Goal: Information Seeking & Learning: Learn about a topic

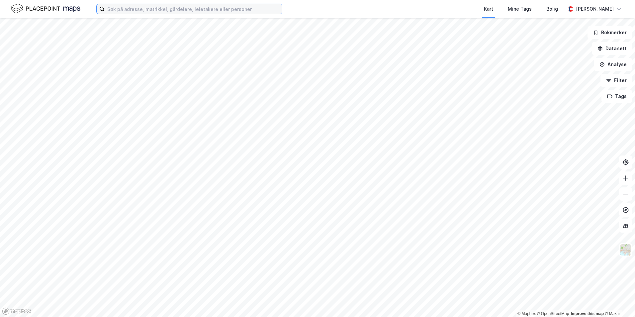
click at [126, 13] on input at bounding box center [193, 9] width 177 height 10
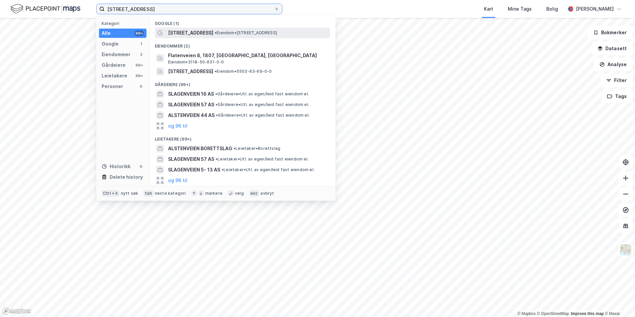
type input "[STREET_ADDRESS]"
click at [211, 36] on div "[STREET_ADDRESS] • Eiendom • [STREET_ADDRESS]" at bounding box center [248, 33] width 161 height 8
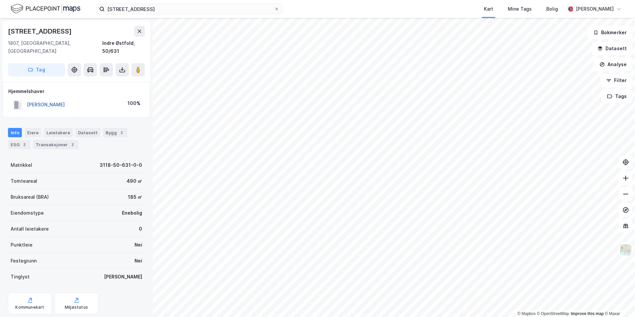
click at [0, 0] on button "[PERSON_NAME]" at bounding box center [0, 0] width 0 height 0
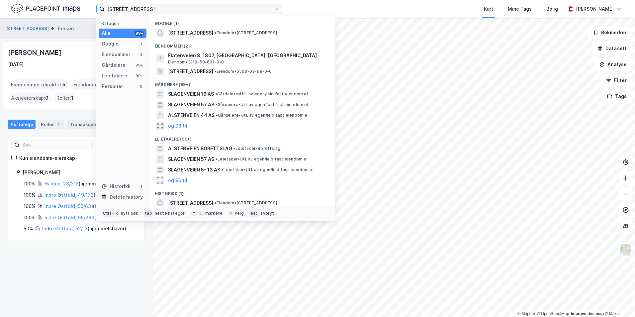
click at [112, 8] on input "[STREET_ADDRESS]" at bounding box center [190, 9] width 170 height 10
click at [26, 287] on div "[STREET_ADDRESS] Person [PERSON_NAME] [DATE] Eiendommer (direkte) : 5 Eiendomme…" at bounding box center [76, 167] width 153 height 299
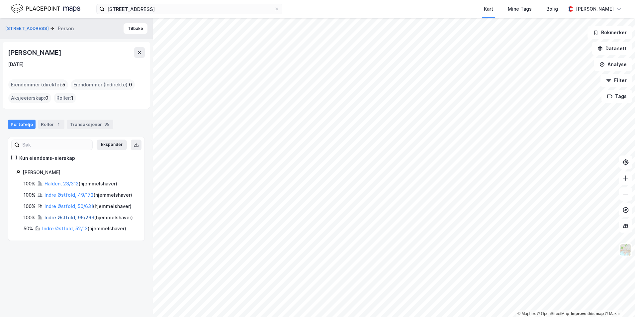
click at [54, 217] on link "Indre Østfold, 96/263" at bounding box center [70, 218] width 50 height 6
click at [58, 205] on link "Indre Østfold, 50/631" at bounding box center [69, 206] width 49 height 6
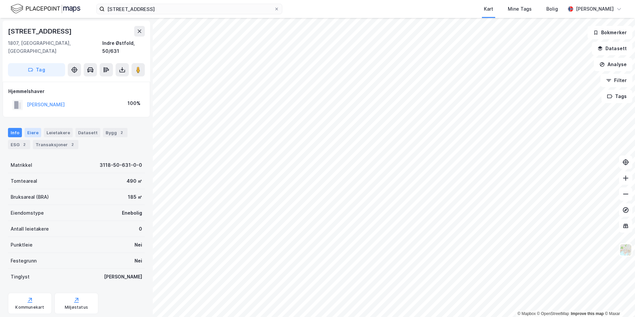
click at [33, 128] on div "Eiere" at bounding box center [33, 132] width 17 height 9
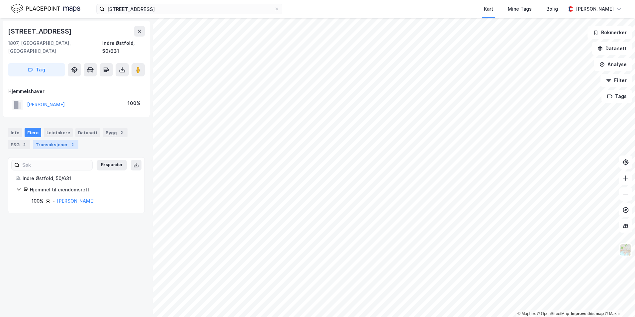
click at [35, 140] on div "Transaksjoner 2" at bounding box center [56, 144] width 46 height 9
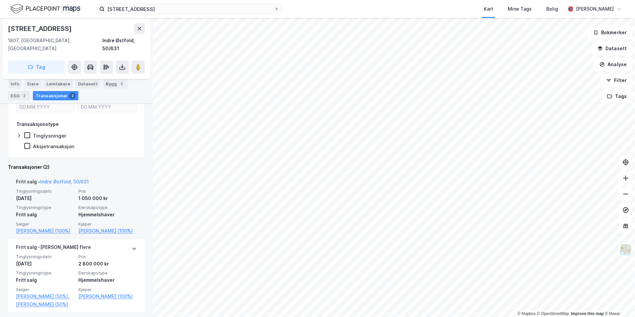
scroll to position [111, 0]
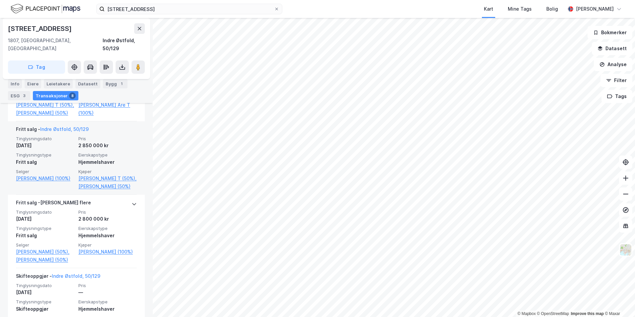
scroll to position [199, 0]
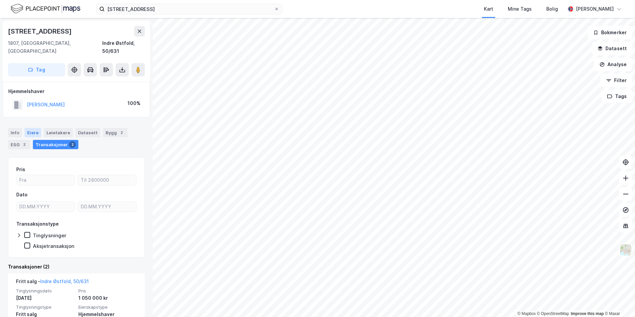
click at [34, 128] on div "Eiere" at bounding box center [33, 132] width 17 height 9
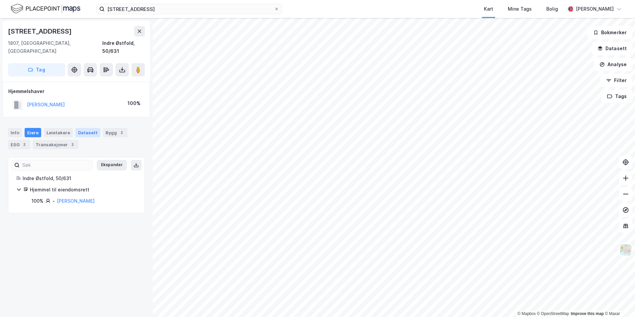
click at [78, 128] on div "Datasett" at bounding box center [87, 132] width 25 height 9
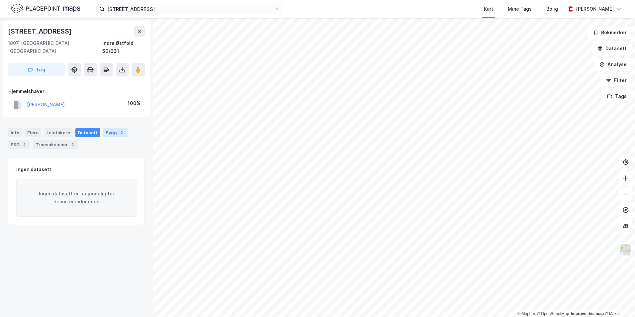
click at [103, 128] on div "Bygg 2" at bounding box center [115, 132] width 25 height 9
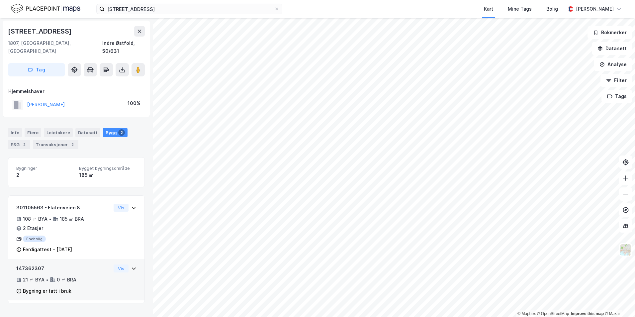
click at [83, 265] on div "147362307" at bounding box center [63, 269] width 95 height 8
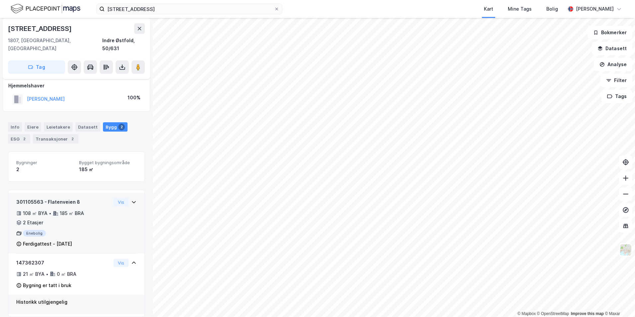
click at [72, 240] on div "Ferdigattest - [DATE]" at bounding box center [47, 244] width 49 height 8
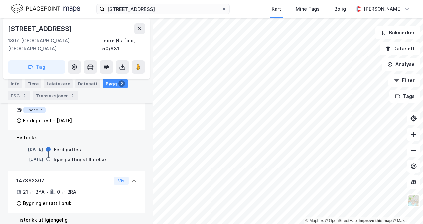
scroll to position [139, 0]
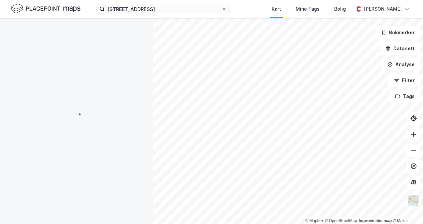
scroll to position [37, 0]
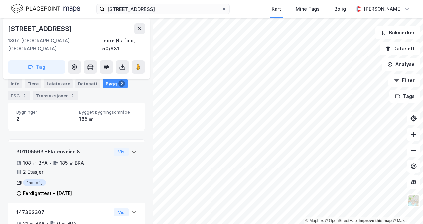
scroll to position [78, 0]
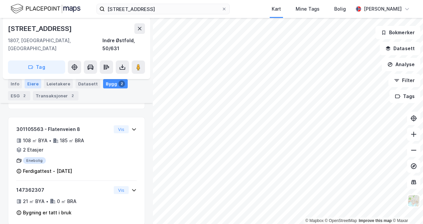
click at [35, 84] on div "Eiere" at bounding box center [33, 83] width 17 height 9
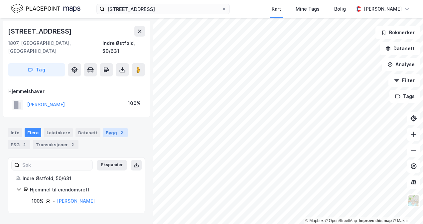
click at [103, 128] on div "Bygg 2" at bounding box center [115, 132] width 25 height 9
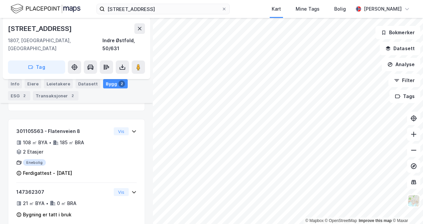
scroll to position [78, 0]
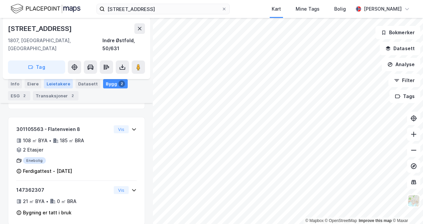
click at [62, 82] on div "Leietakere" at bounding box center [58, 83] width 29 height 9
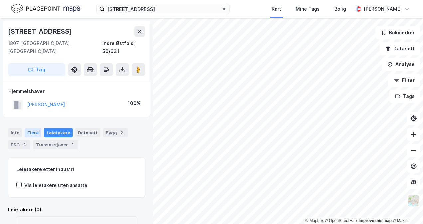
click at [28, 128] on div "Eiere" at bounding box center [33, 132] width 17 height 9
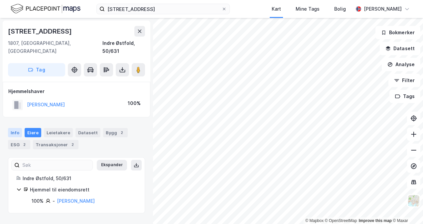
click at [16, 128] on div "Info" at bounding box center [15, 132] width 14 height 9
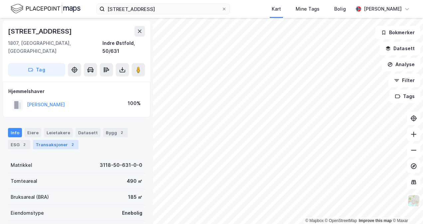
click at [63, 140] on div "Transaksjoner 2" at bounding box center [56, 144] width 46 height 9
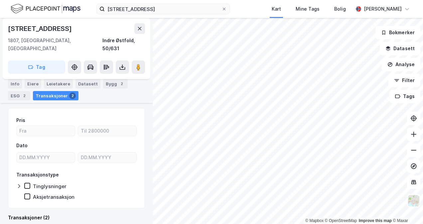
scroll to position [149, 0]
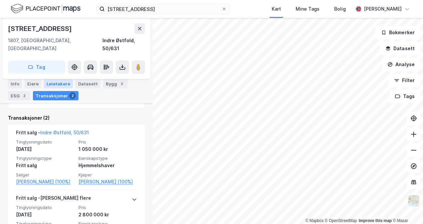
click at [58, 81] on div "Leietakere" at bounding box center [58, 83] width 29 height 9
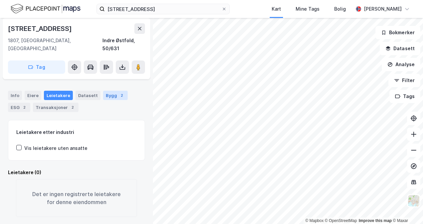
click at [106, 91] on div "Bygg 2" at bounding box center [115, 95] width 25 height 9
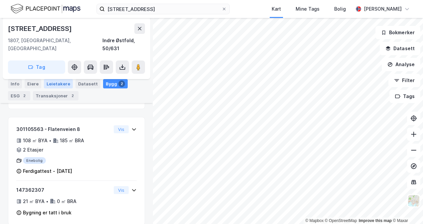
click at [51, 81] on div "Leietakere" at bounding box center [58, 83] width 29 height 9
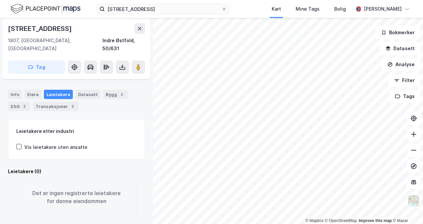
scroll to position [37, 0]
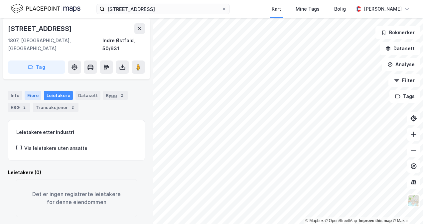
click at [30, 91] on div "Eiere" at bounding box center [33, 95] width 17 height 9
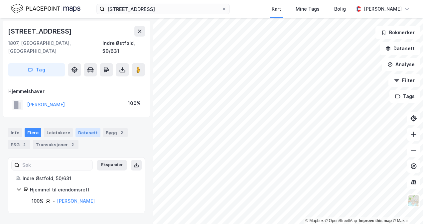
click at [88, 128] on div "Datasett" at bounding box center [87, 132] width 25 height 9
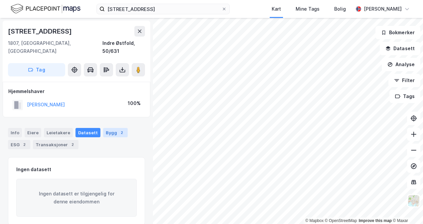
click at [105, 128] on div "Bygg 2" at bounding box center [115, 132] width 25 height 9
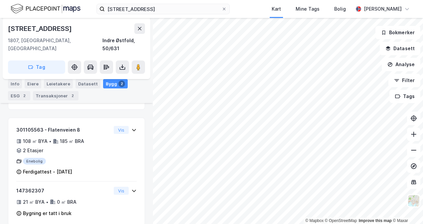
scroll to position [78, 0]
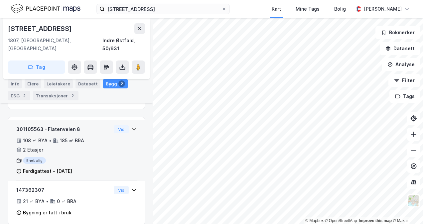
click at [82, 157] on div "Enebolig" at bounding box center [63, 160] width 95 height 7
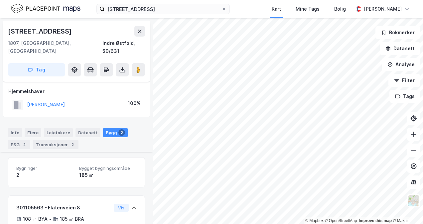
scroll to position [120, 0]
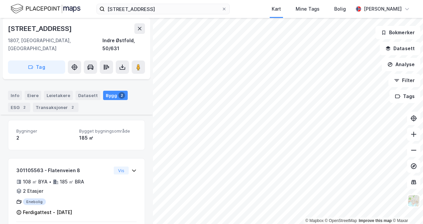
scroll to position [78, 0]
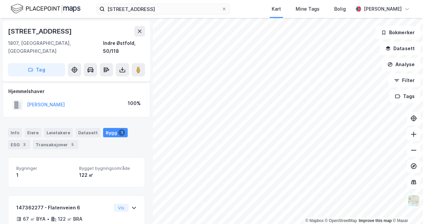
scroll to position [37, 0]
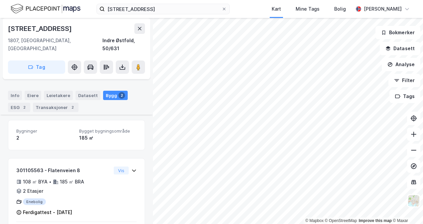
scroll to position [78, 0]
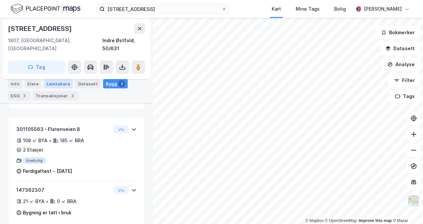
click at [63, 86] on div "Leietakere" at bounding box center [58, 83] width 29 height 9
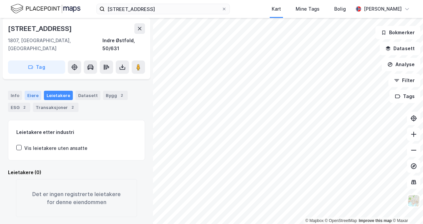
click at [34, 91] on div "Eiere" at bounding box center [33, 95] width 17 height 9
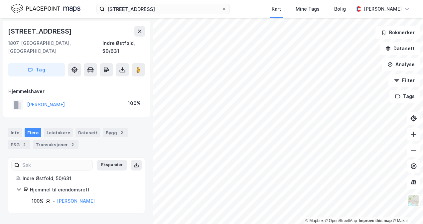
click at [58, 141] on div "Info [PERSON_NAME] Datasett Bygg 2 ESG 2 Transaksjoner 2" at bounding box center [76, 136] width 153 height 32
click at [62, 140] on div "Transaksjoner 2" at bounding box center [56, 144] width 46 height 9
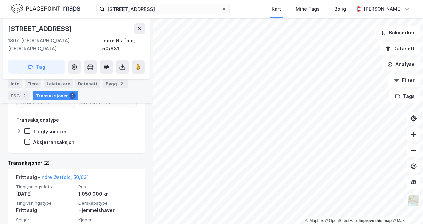
scroll to position [204, 0]
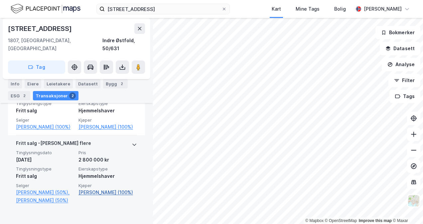
click at [81, 188] on link "[PERSON_NAME] (100%)" at bounding box center [107, 192] width 58 height 8
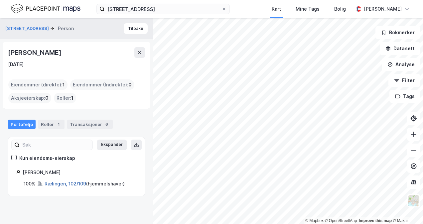
click at [56, 182] on link "Rælingen, 102/109" at bounding box center [66, 184] width 42 height 6
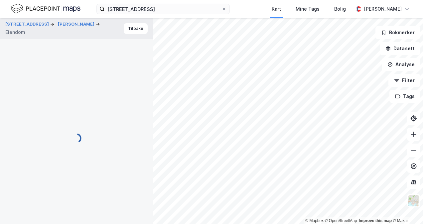
scroll to position [124, 0]
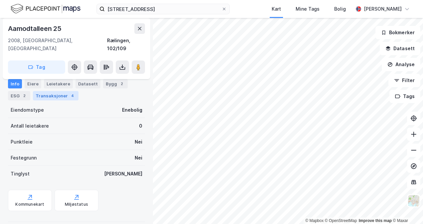
click at [70, 97] on div "4" at bounding box center [72, 95] width 7 height 7
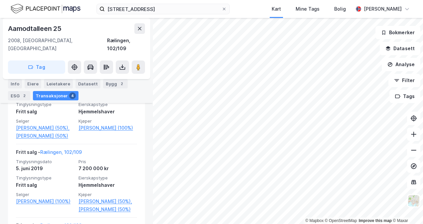
scroll to position [124, 0]
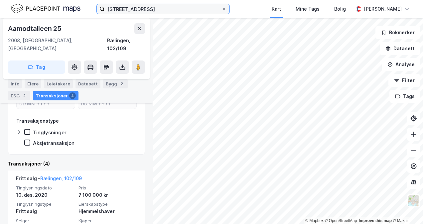
click at [124, 5] on input "[STREET_ADDRESS]" at bounding box center [163, 9] width 117 height 10
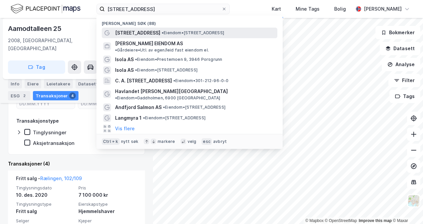
click at [128, 32] on span "[STREET_ADDRESS]" at bounding box center [137, 33] width 45 height 8
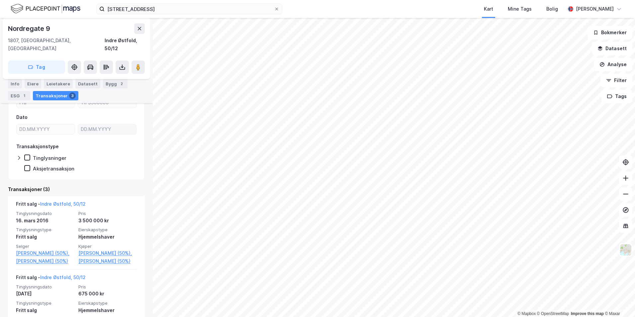
scroll to position [100, 0]
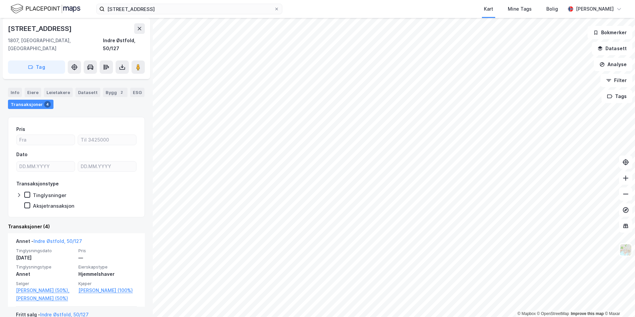
scroll to position [35, 0]
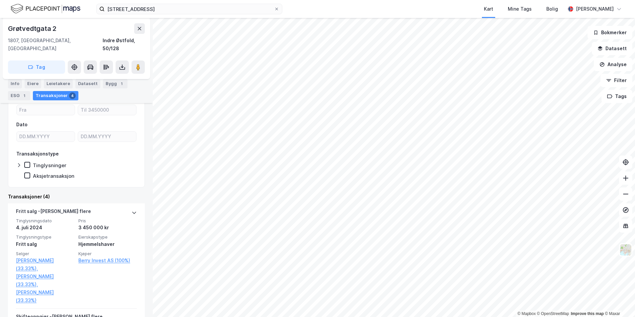
scroll to position [100, 0]
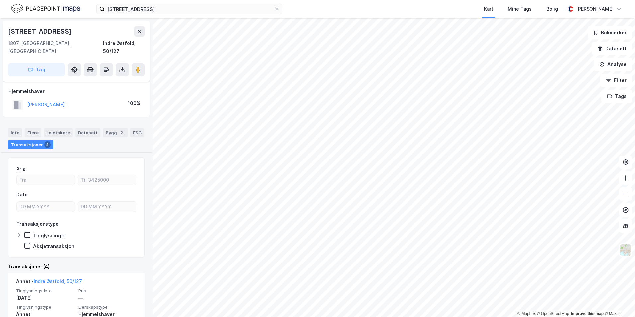
scroll to position [100, 0]
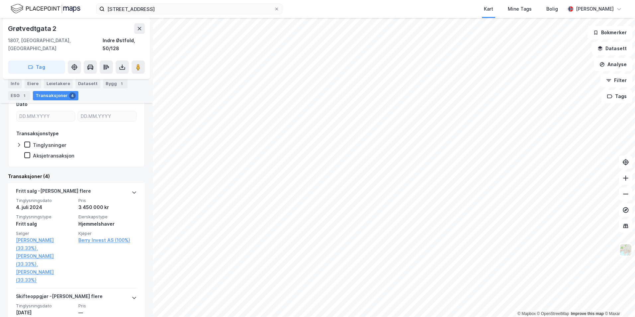
scroll to position [117, 0]
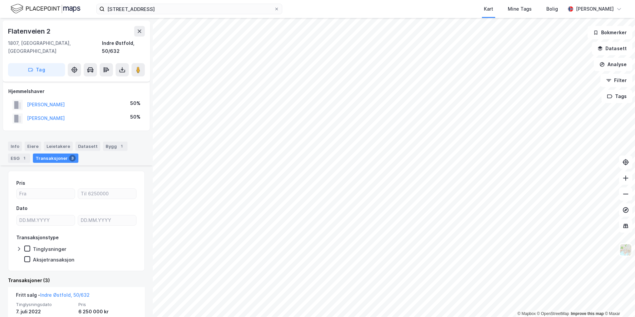
scroll to position [100, 0]
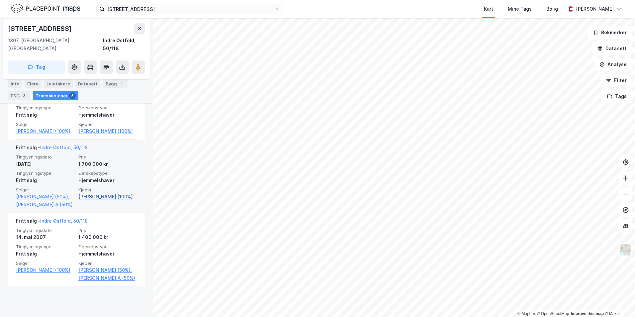
scroll to position [100, 0]
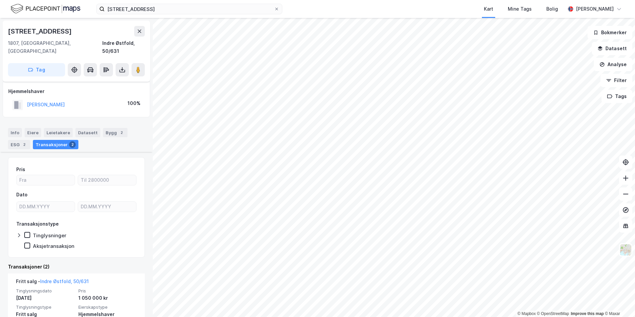
scroll to position [100, 0]
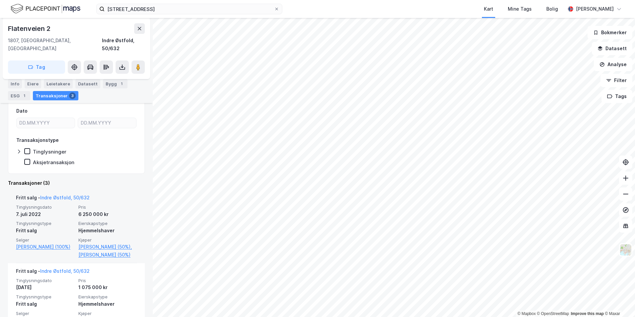
scroll to position [100, 0]
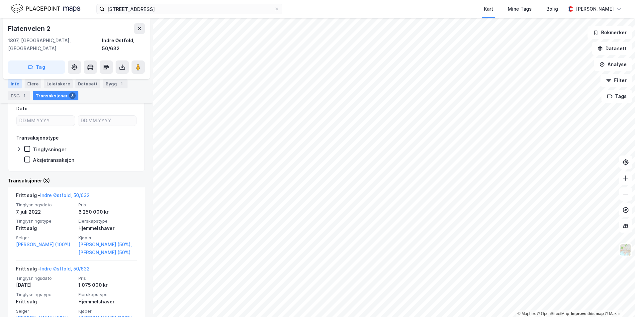
click at [15, 84] on div "Info" at bounding box center [15, 83] width 14 height 9
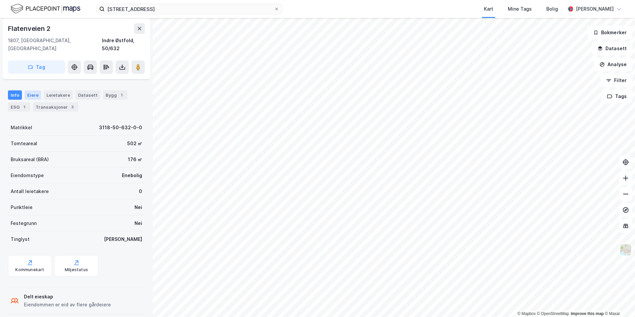
click at [27, 90] on div "Eiere" at bounding box center [33, 94] width 17 height 9
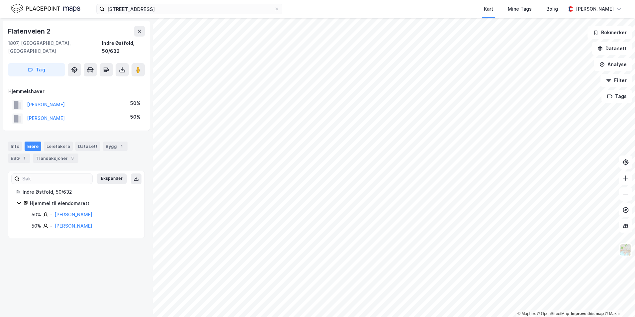
click at [38, 87] on div "Hjemmelshaver" at bounding box center [76, 91] width 136 height 8
click at [54, 142] on div "Leietakere" at bounding box center [58, 146] width 29 height 9
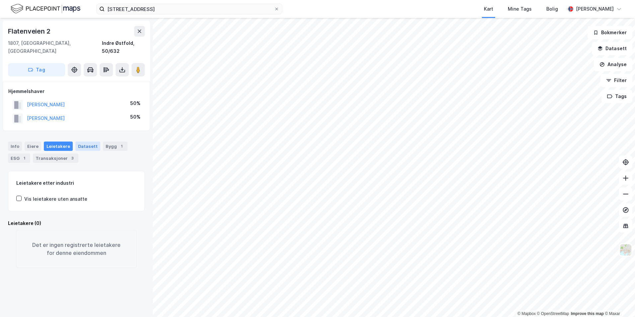
click at [84, 142] on div "Datasett" at bounding box center [87, 146] width 25 height 9
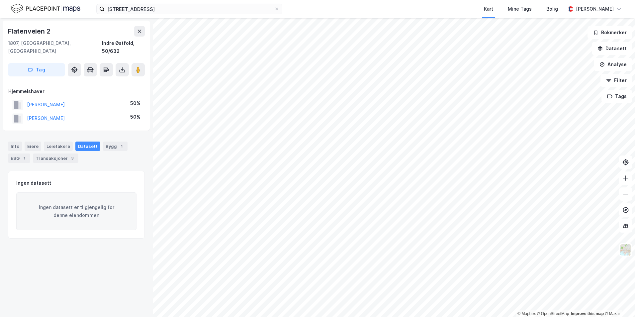
click at [126, 142] on div "Info [PERSON_NAME] Datasett Bygg 1 ESG 1 Transaksjoner 3" at bounding box center [76, 152] width 137 height 21
click at [119, 143] on div "1" at bounding box center [121, 146] width 7 height 7
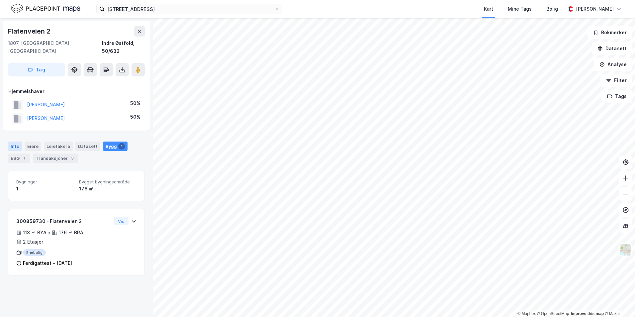
click at [15, 142] on div "Info" at bounding box center [15, 146] width 14 height 9
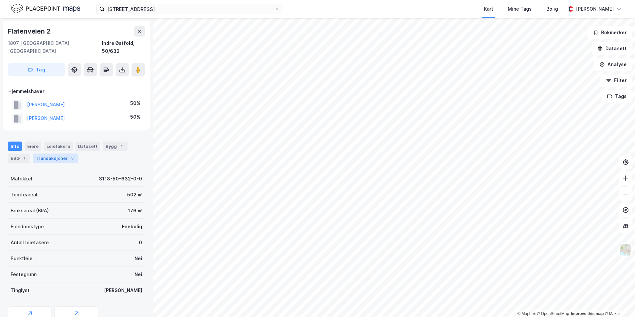
click at [60, 154] on div "Transaksjoner 3" at bounding box center [56, 158] width 46 height 9
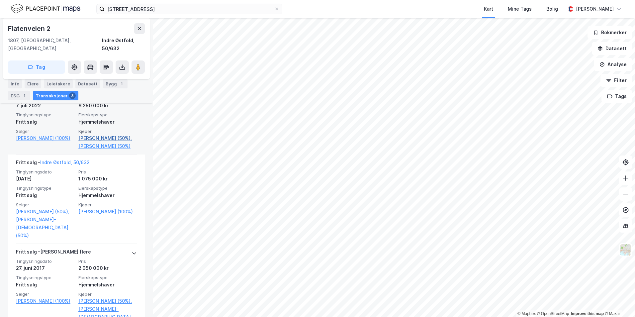
scroll to position [106, 0]
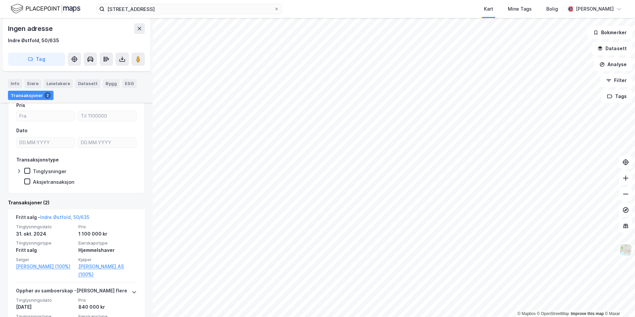
scroll to position [161, 0]
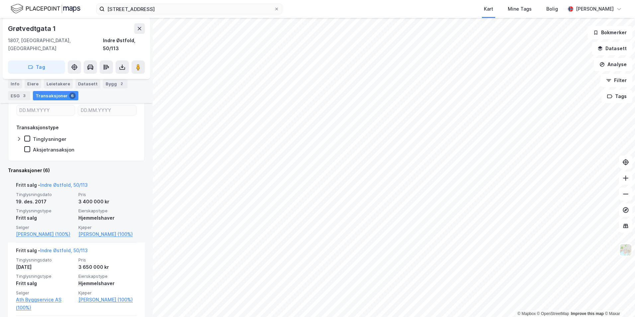
scroll to position [100, 0]
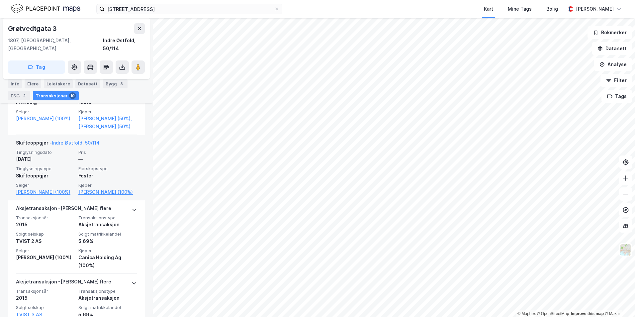
scroll to position [199, 0]
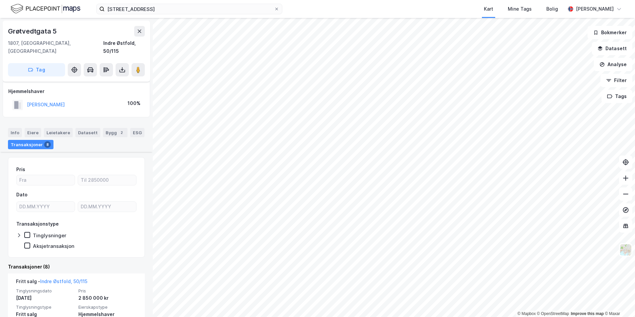
scroll to position [199, 0]
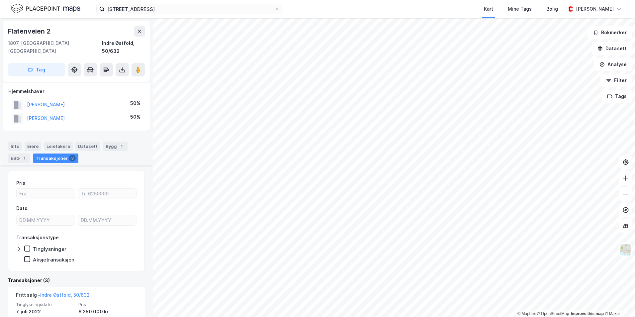
scroll to position [199, 0]
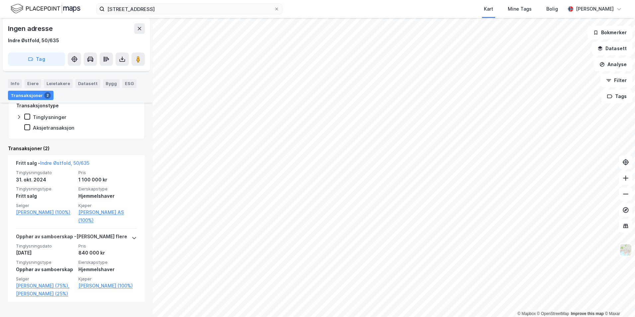
scroll to position [161, 0]
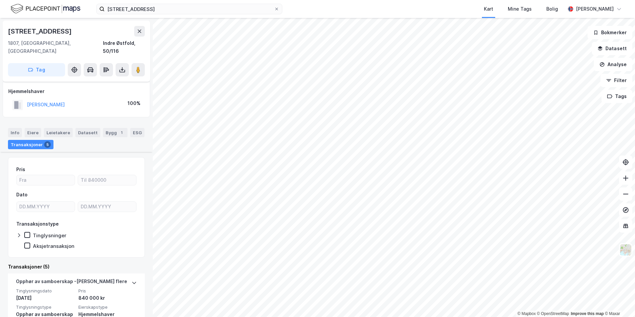
scroll to position [299, 0]
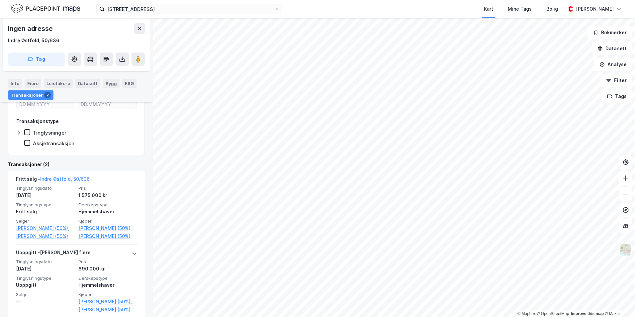
scroll to position [124, 0]
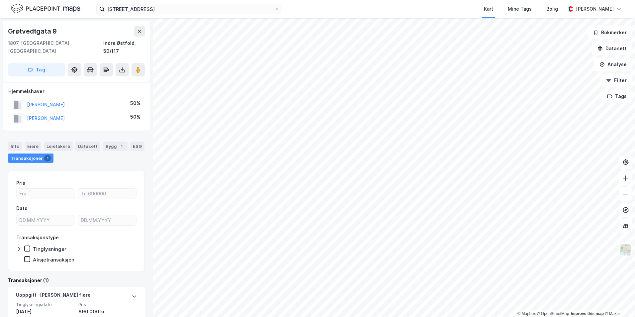
scroll to position [43, 0]
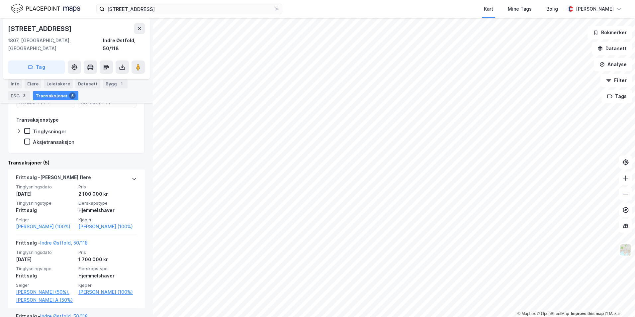
scroll to position [100, 0]
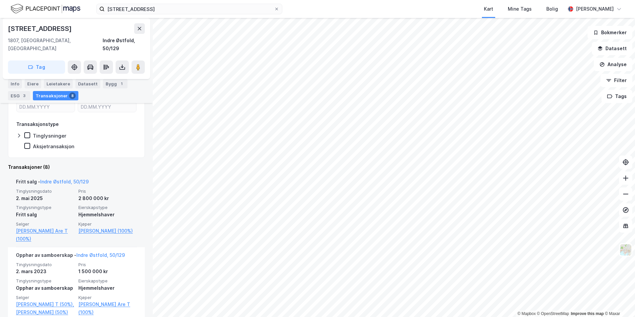
scroll to position [199, 0]
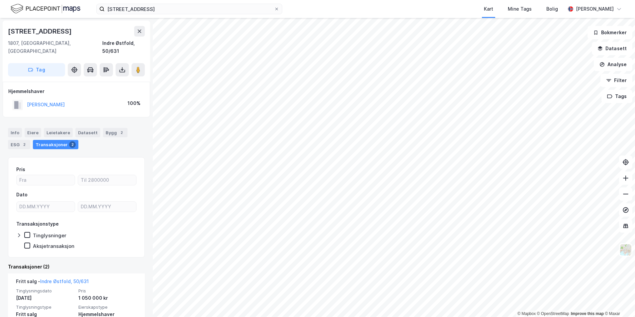
scroll to position [100, 0]
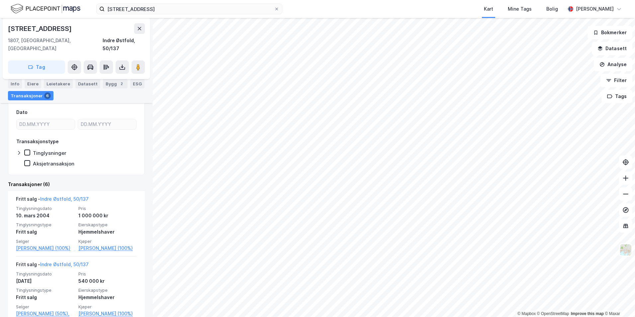
scroll to position [100, 0]
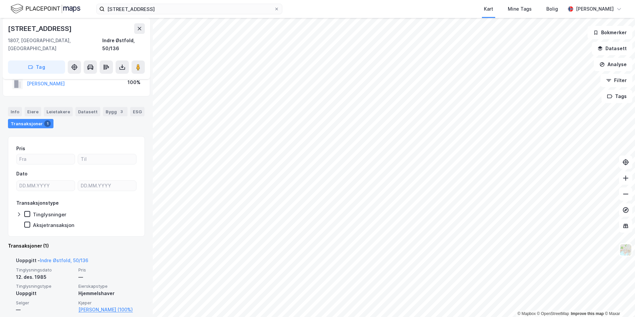
scroll to position [30, 0]
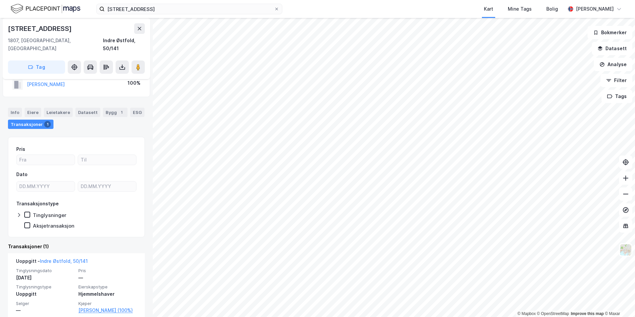
scroll to position [30, 0]
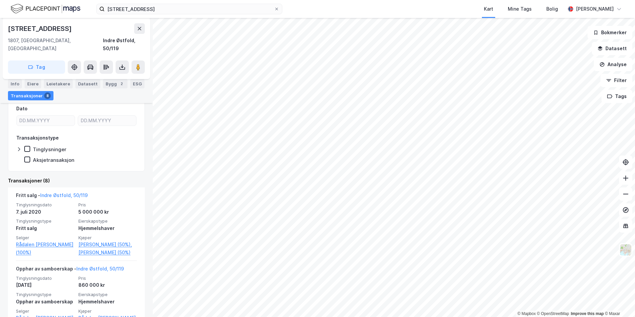
scroll to position [199, 0]
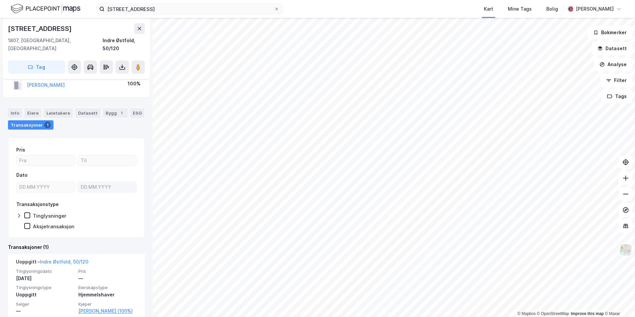
scroll to position [30, 0]
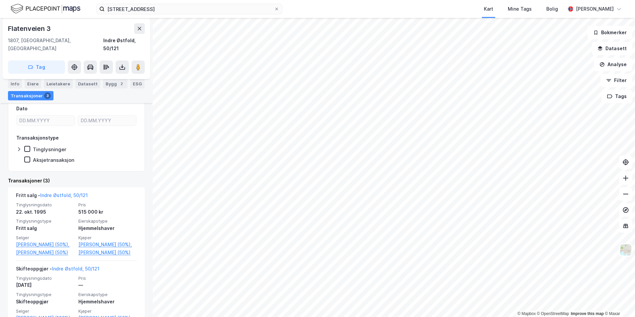
scroll to position [199, 0]
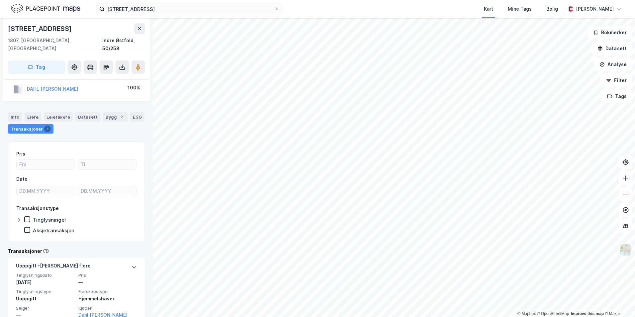
scroll to position [22, 0]
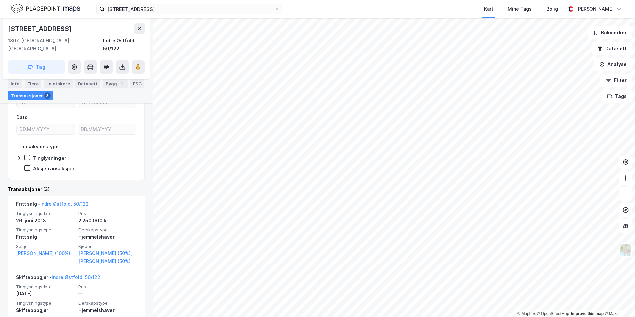
scroll to position [100, 0]
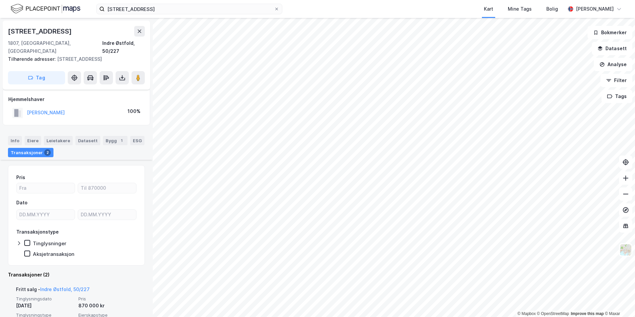
scroll to position [100, 0]
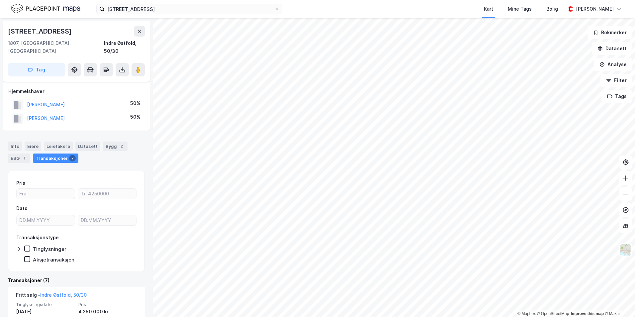
scroll to position [100, 0]
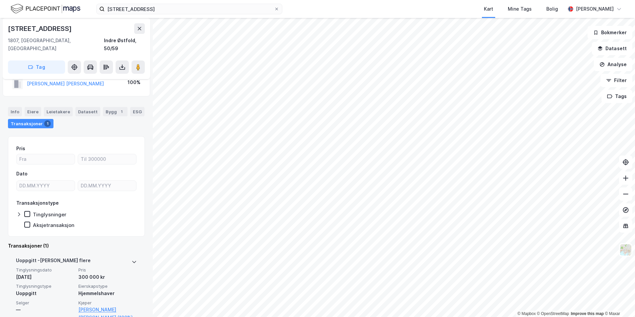
scroll to position [30, 0]
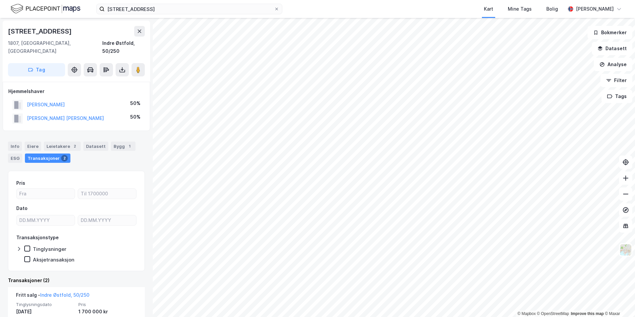
scroll to position [100, 0]
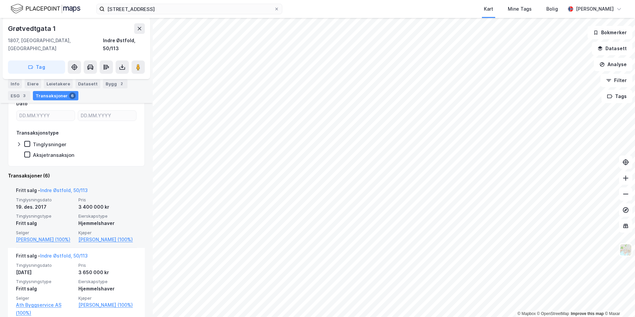
scroll to position [100, 0]
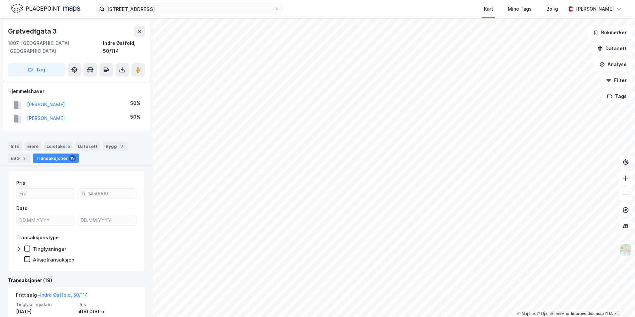
scroll to position [100, 0]
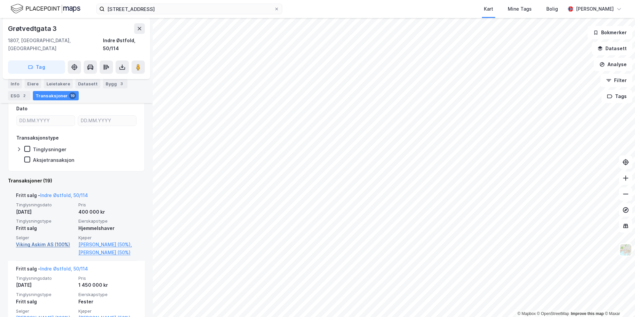
click at [49, 241] on link "Viking Askim AS (100%)" at bounding box center [45, 245] width 58 height 8
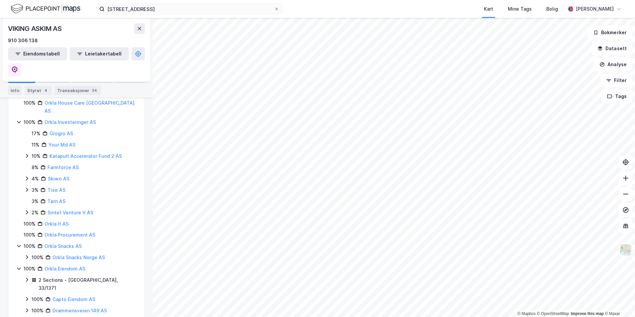
scroll to position [598, 0]
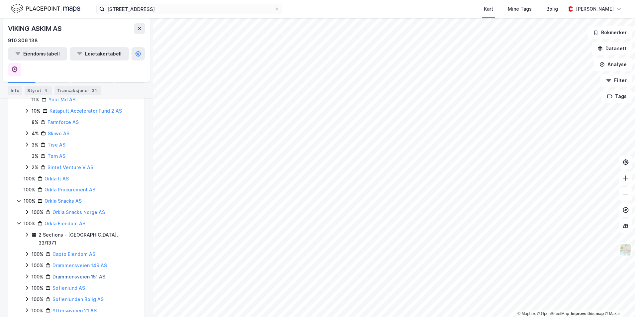
click at [92, 274] on link "Drammensveien 151 AS" at bounding box center [79, 277] width 53 height 6
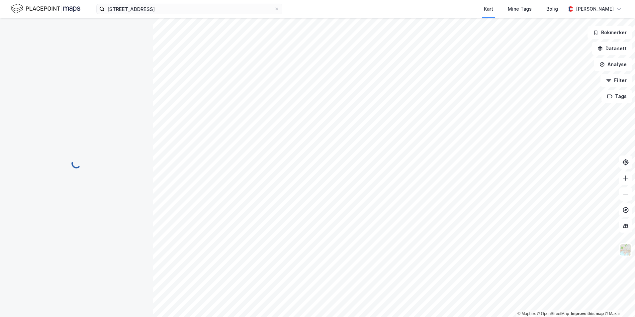
scroll to position [0, 0]
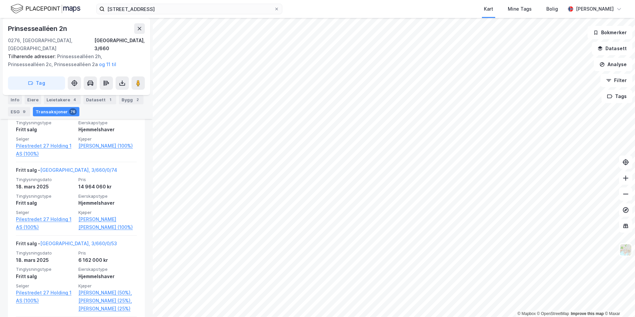
scroll to position [1348, 0]
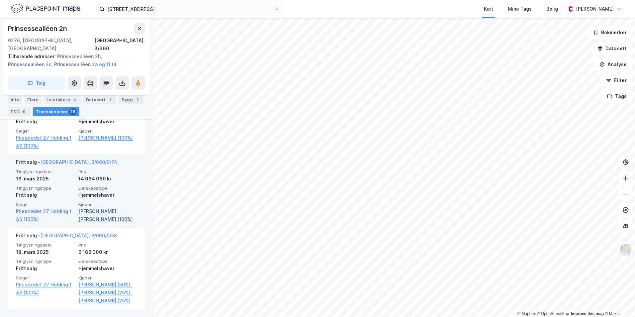
click at [97, 220] on link "[PERSON_NAME] [PERSON_NAME] (100%)" at bounding box center [107, 215] width 58 height 16
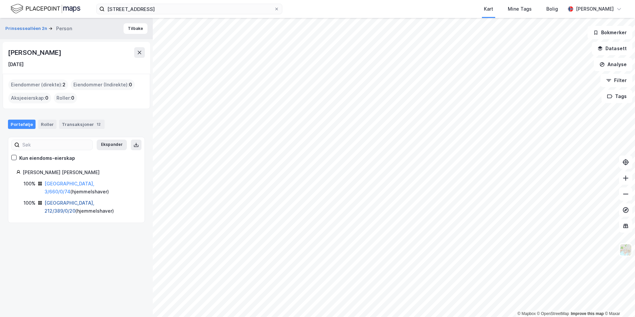
click at [63, 200] on link "[GEOGRAPHIC_DATA], 212/389/0/20" at bounding box center [70, 207] width 50 height 14
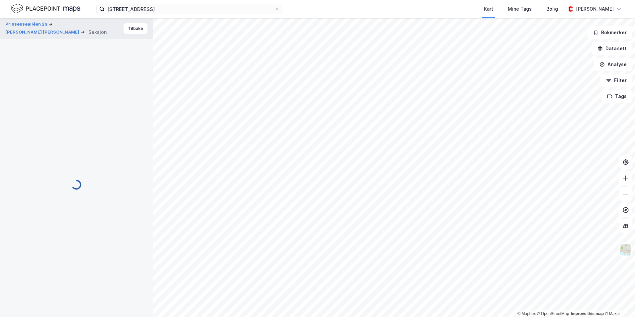
scroll to position [25, 0]
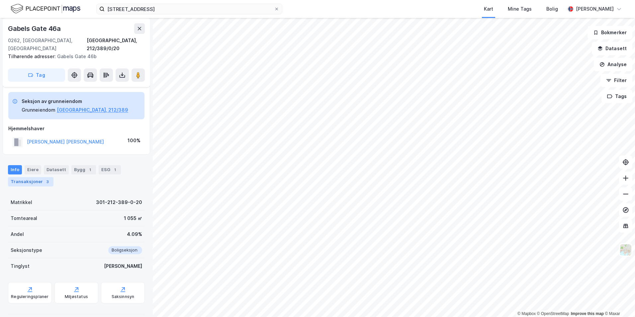
click at [40, 177] on div "Transaksjoner 3" at bounding box center [31, 181] width 46 height 9
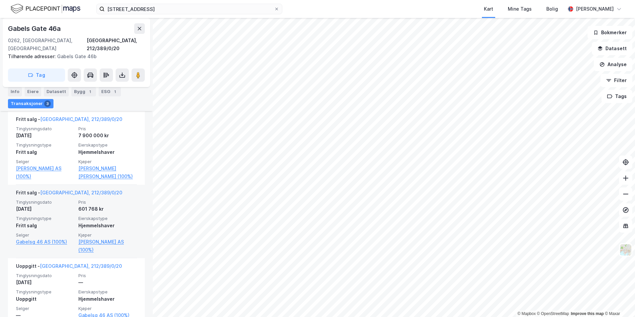
scroll to position [124, 0]
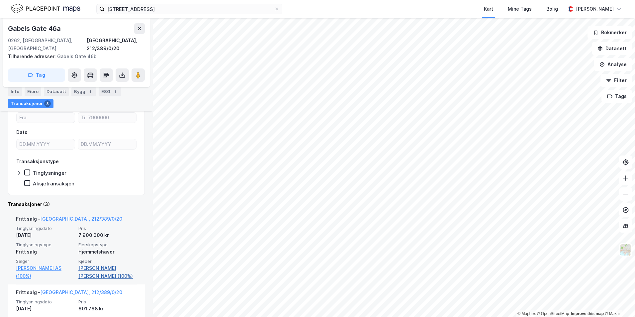
click at [79, 264] on link "[PERSON_NAME] [PERSON_NAME] (100%)" at bounding box center [107, 272] width 58 height 16
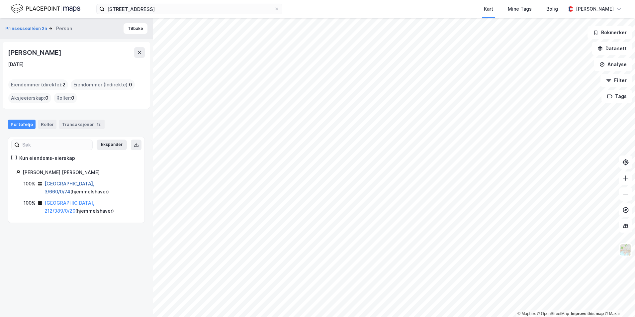
click at [67, 181] on link "[GEOGRAPHIC_DATA], 3/660/0/74" at bounding box center [70, 188] width 50 height 14
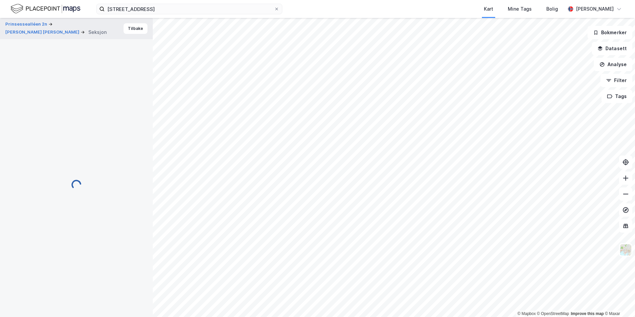
scroll to position [99, 0]
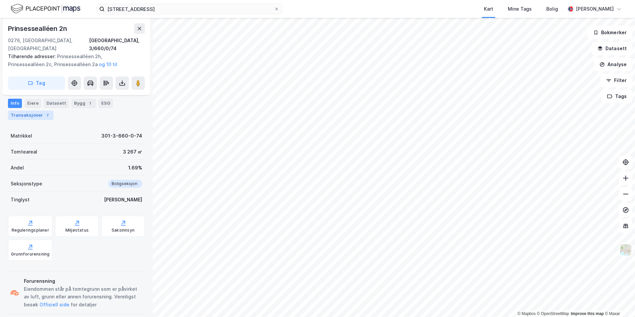
click at [44, 114] on div "7" at bounding box center [47, 115] width 7 height 7
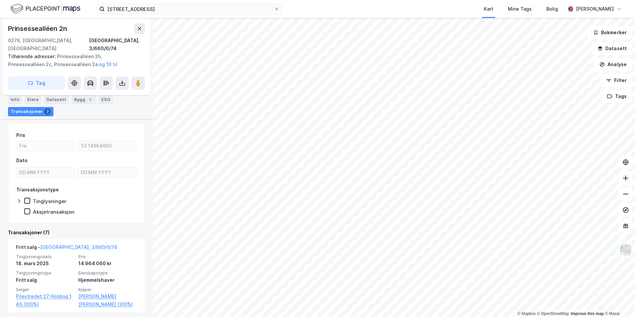
scroll to position [99, 0]
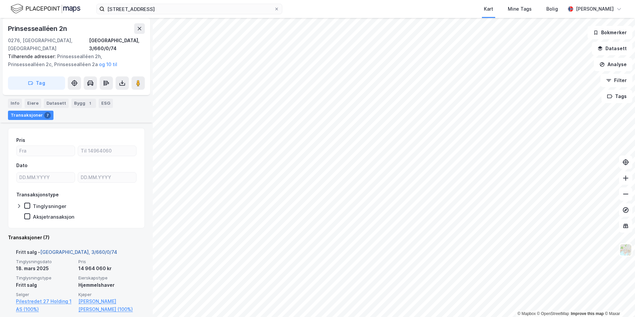
click at [67, 249] on link "[GEOGRAPHIC_DATA], 3/660/0/74" at bounding box center [78, 252] width 77 height 6
click at [62, 249] on link "[GEOGRAPHIC_DATA], 3/660/0/74" at bounding box center [78, 252] width 77 height 6
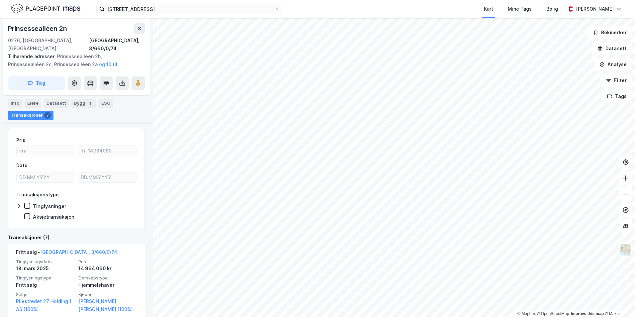
drag, startPoint x: 58, startPoint y: 242, endPoint x: 47, endPoint y: 213, distance: 31.6
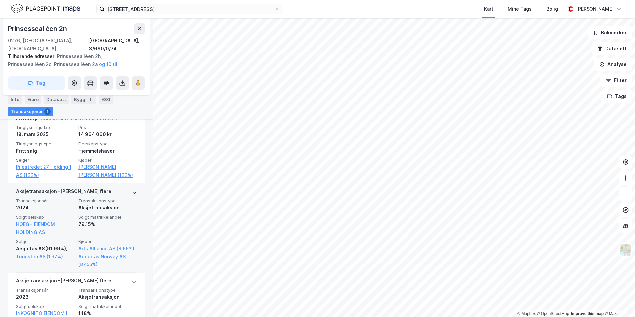
scroll to position [199, 0]
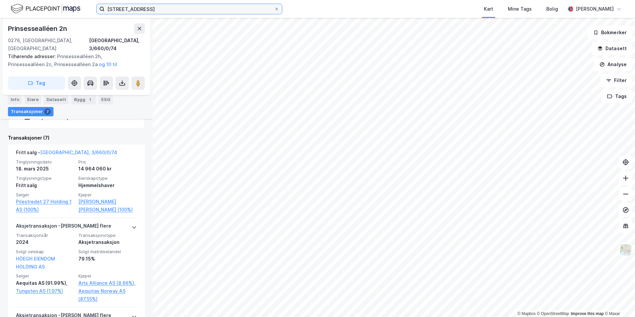
click at [174, 12] on input "[STREET_ADDRESS]" at bounding box center [190, 9] width 170 height 10
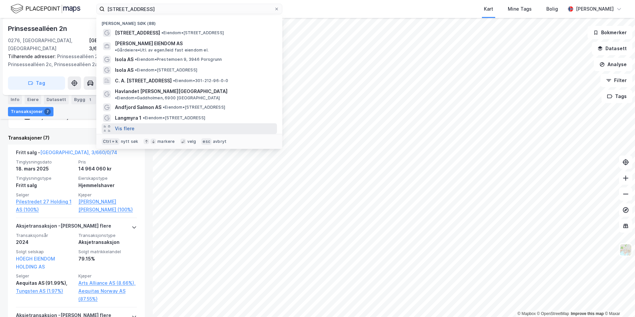
click at [123, 125] on button "Vis flere" at bounding box center [125, 129] width 20 height 8
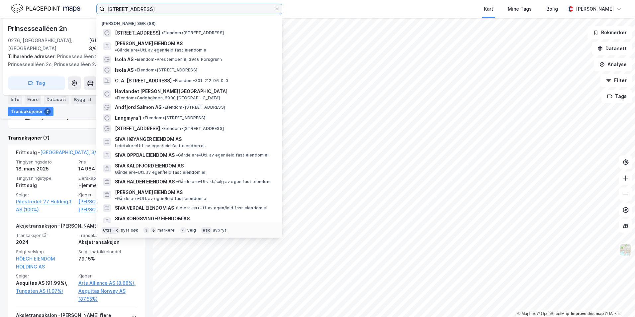
click at [214, 11] on input "[STREET_ADDRESS]" at bounding box center [190, 9] width 170 height 10
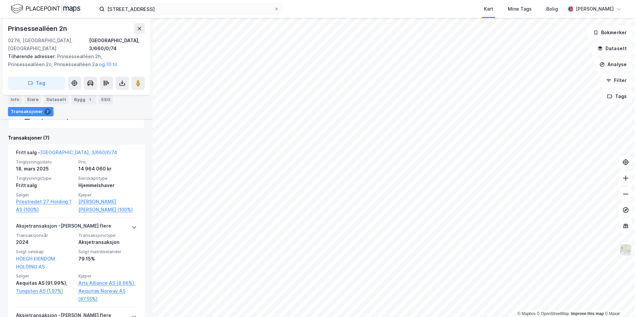
click at [362, 13] on div "Kart Mine Tags Bolig" at bounding box center [439, 9] width 251 height 18
click at [222, 8] on input "[STREET_ADDRESS]" at bounding box center [190, 9] width 170 height 10
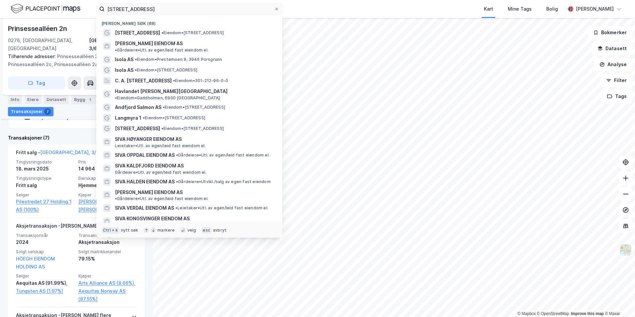
click at [152, 230] on icon at bounding box center [154, 230] width 4 height 4
click at [107, 231] on div "Ctrl + k" at bounding box center [111, 230] width 18 height 7
click at [122, 231] on div "nytt søk" at bounding box center [130, 230] width 18 height 5
click at [201, 228] on div "esc" at bounding box center [206, 230] width 10 height 7
click at [166, 233] on div "markere" at bounding box center [166, 230] width 17 height 5
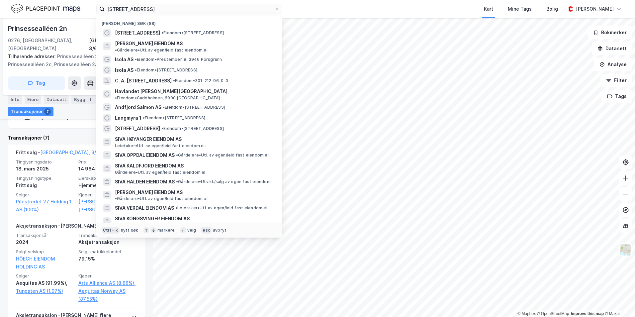
click at [151, 227] on div at bounding box center [154, 230] width 6 height 6
click at [145, 230] on icon at bounding box center [147, 230] width 4 height 4
drag, startPoint x: 144, startPoint y: 230, endPoint x: 151, endPoint y: 232, distance: 6.9
click at [152, 232] on icon at bounding box center [154, 230] width 4 height 4
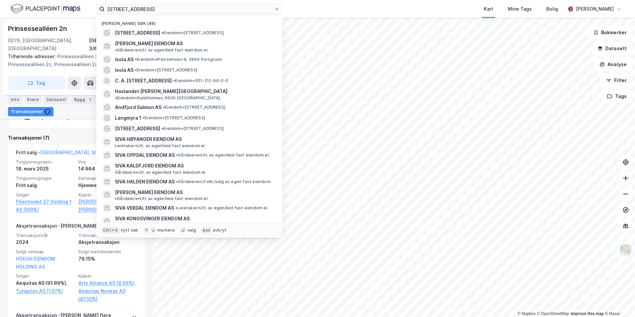
click at [152, 232] on icon at bounding box center [154, 230] width 4 height 4
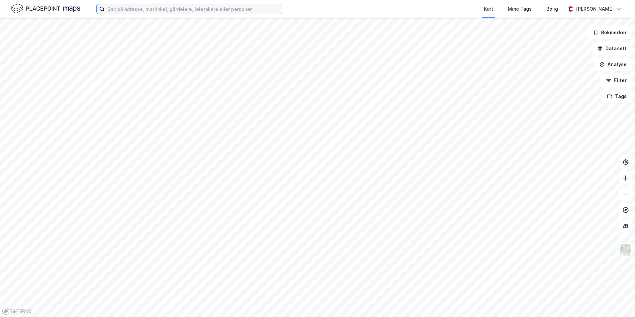
click at [112, 7] on input at bounding box center [193, 9] width 177 height 10
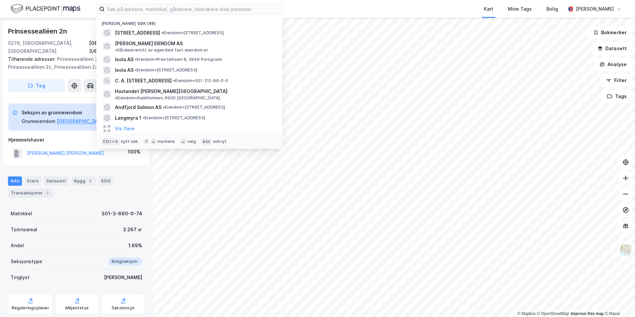
click at [106, 159] on div "Prinsessealléen 2n 0276, Oslo, Oslo Oslo, 3/660/0/74 Tilhørende adresser: Prins…" at bounding box center [76, 167] width 153 height 299
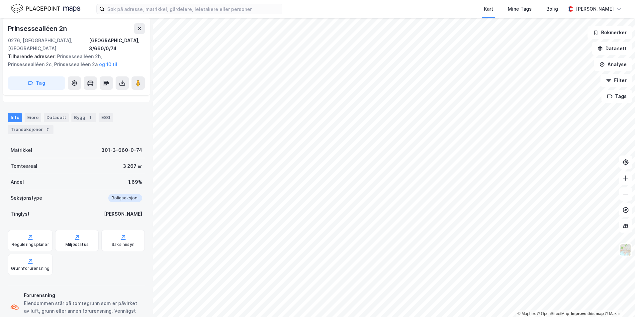
scroll to position [78, 0]
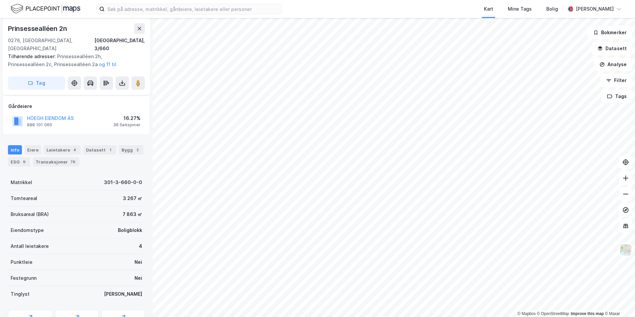
scroll to position [226, 0]
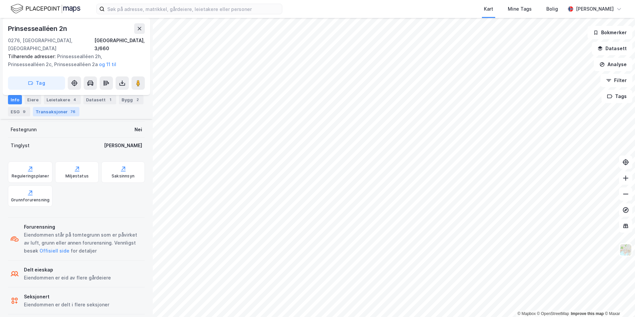
click at [62, 112] on div "Transaksjoner 76" at bounding box center [56, 111] width 47 height 9
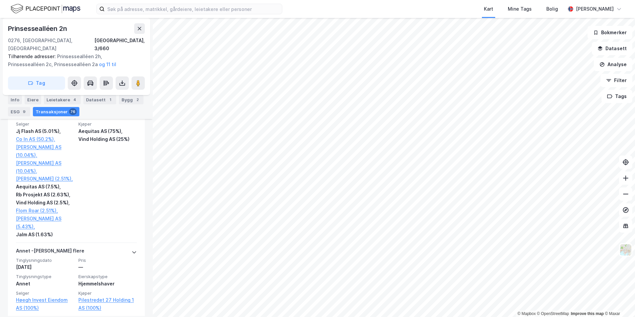
scroll to position [8556, 0]
